Goal: Information Seeking & Learning: Learn about a topic

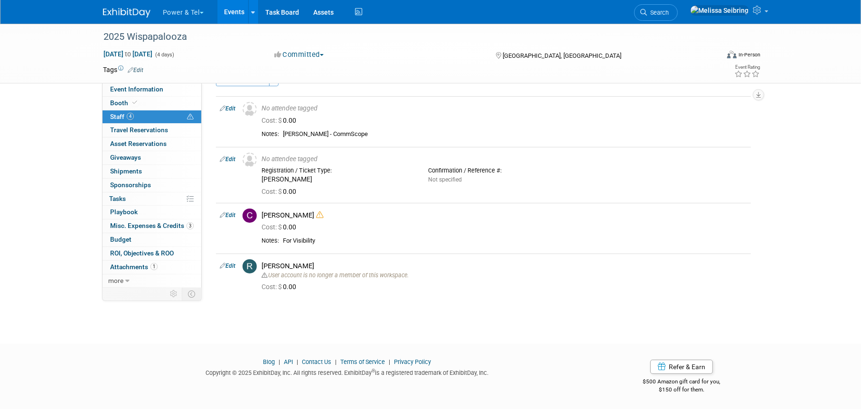
click at [669, 15] on span "Search" at bounding box center [658, 12] width 22 height 7
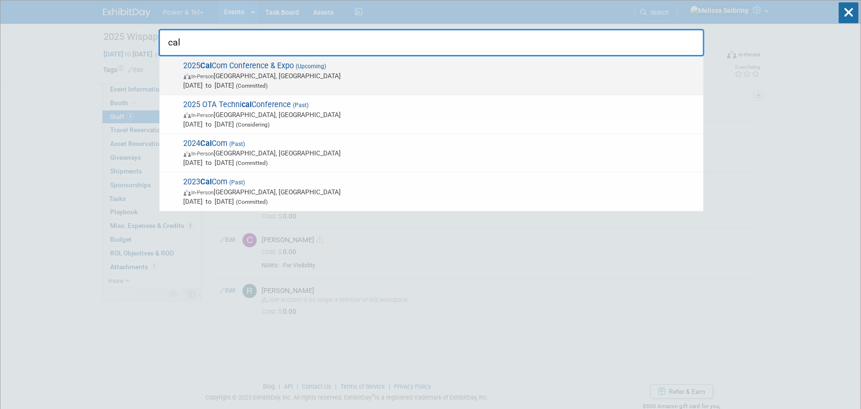
type input "cal"
click at [228, 68] on span "2025 Cal Com Conference & Expo (Upcoming) In-Person Sacramento, CA Oct 13, 2025…" at bounding box center [440, 75] width 518 height 29
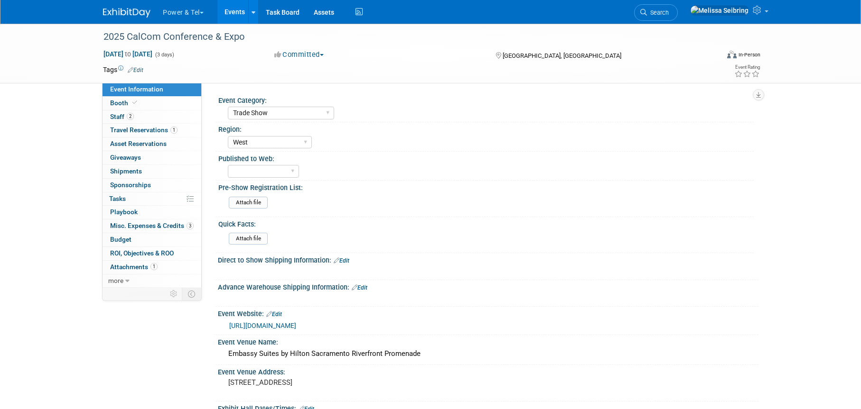
select select "Trade Show"
select select "West"
click at [110, 114] on span "Staff 2" at bounding box center [122, 117] width 24 height 8
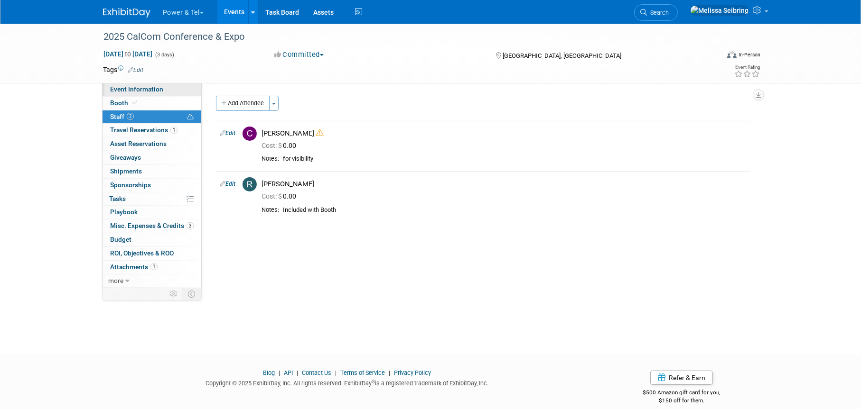
click at [145, 88] on span "Event Information" at bounding box center [136, 89] width 53 height 8
select select "Trade Show"
select select "West"
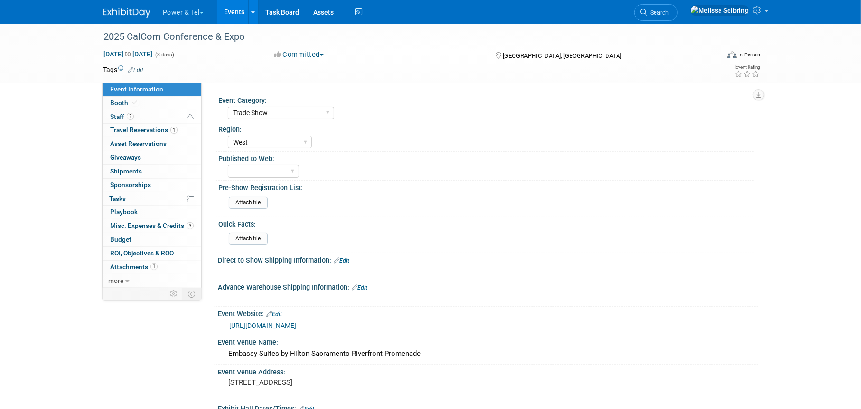
click at [296, 326] on link "[URL][DOMAIN_NAME]" at bounding box center [262, 326] width 67 height 8
drag, startPoint x: 113, startPoint y: 102, endPoint x: 118, endPoint y: 106, distance: 5.4
click at [113, 102] on span "Booth" at bounding box center [124, 103] width 29 height 8
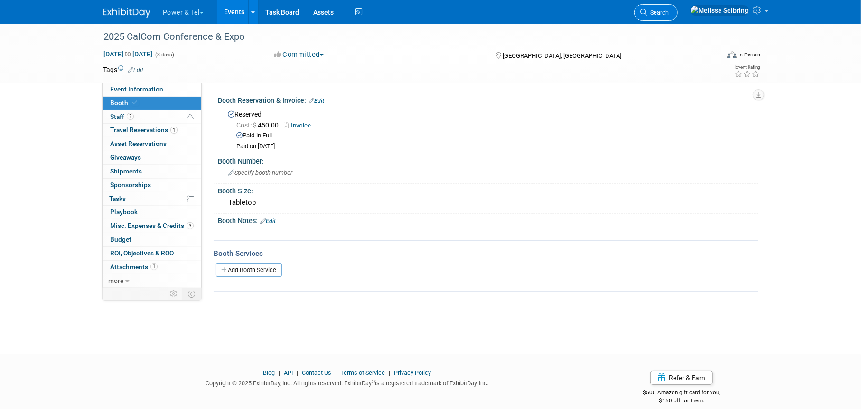
click at [669, 10] on span "Search" at bounding box center [658, 12] width 22 height 7
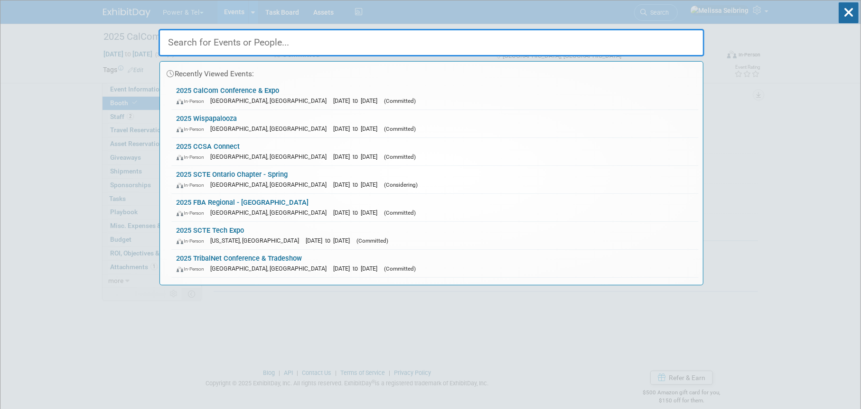
click at [198, 119] on link "2025 Wispapalooza In-Person [GEOGRAPHIC_DATA], [GEOGRAPHIC_DATA] [DATE] to [DAT…" at bounding box center [435, 124] width 526 height 28
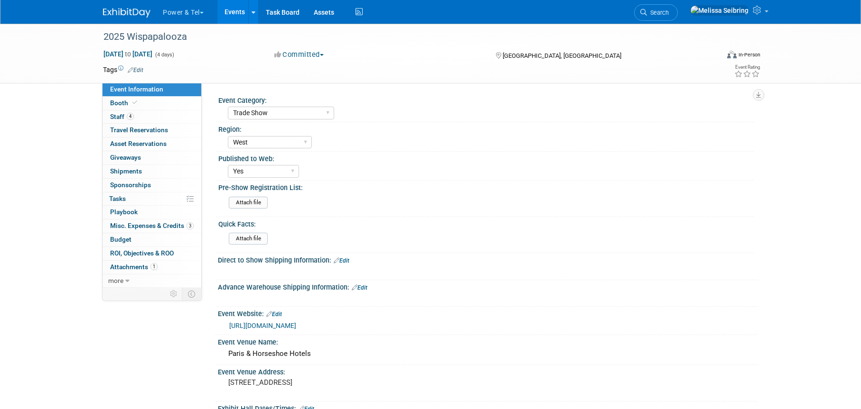
select select "Trade Show"
select select "West"
select select "Yes"
click at [114, 117] on span "Staff 4" at bounding box center [122, 117] width 24 height 8
